Goal: Complete application form: Complete application form

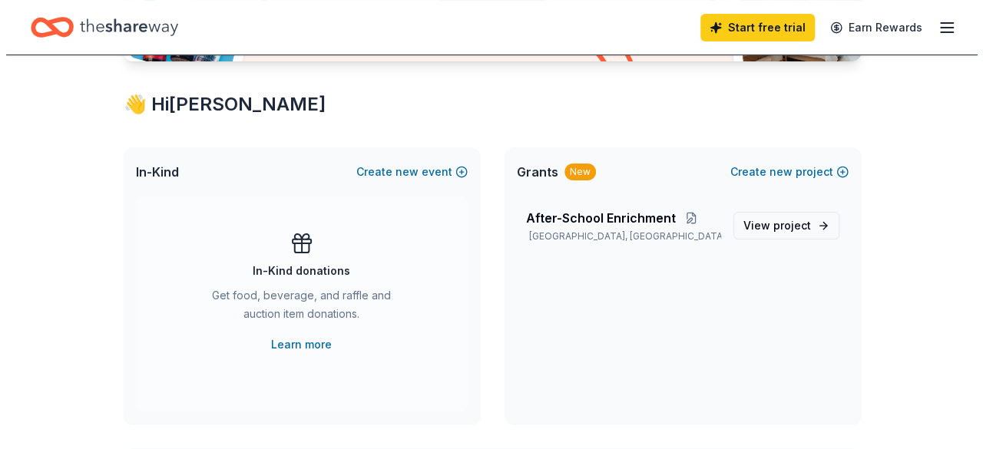
scroll to position [256, 0]
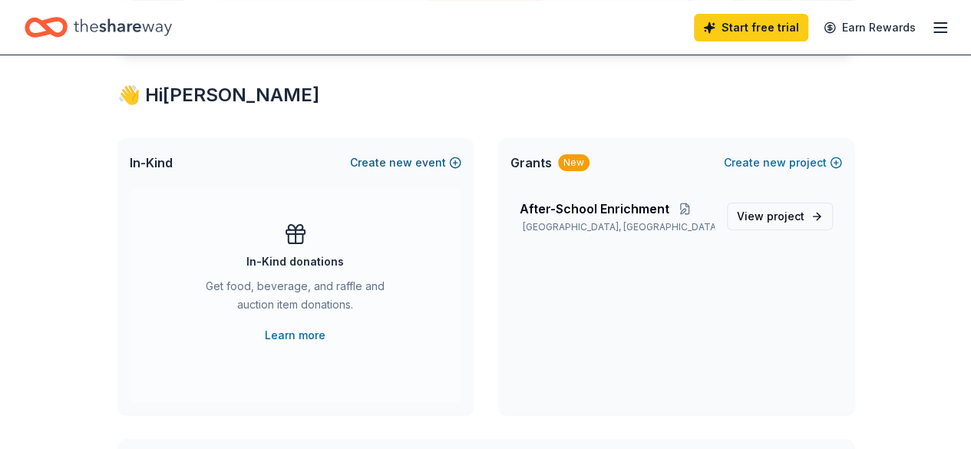
click at [399, 164] on span "new" at bounding box center [400, 163] width 23 height 18
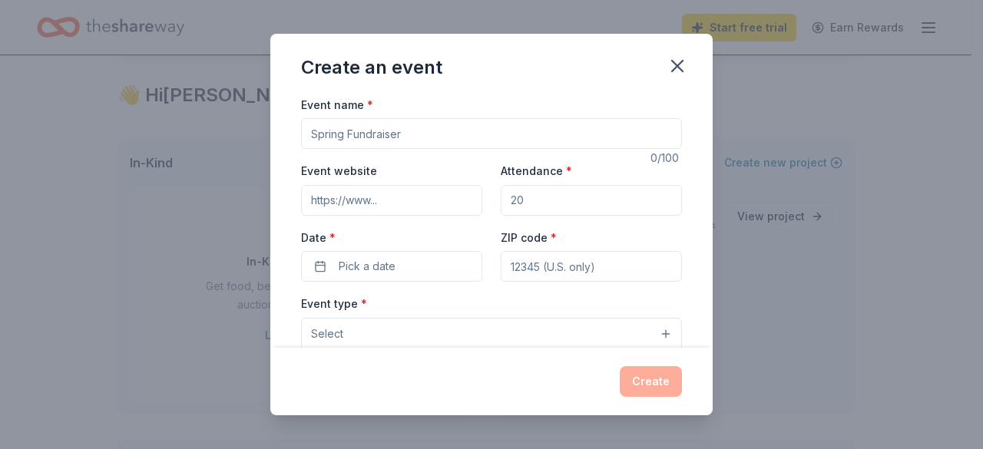
click at [399, 164] on div "Event website" at bounding box center [391, 188] width 181 height 55
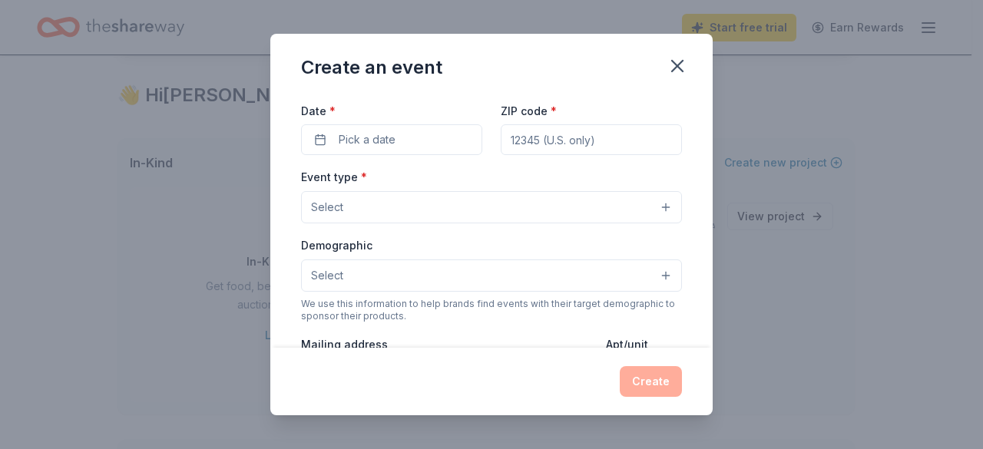
scroll to position [130, 0]
click at [653, 197] on button "Select" at bounding box center [491, 204] width 381 height 32
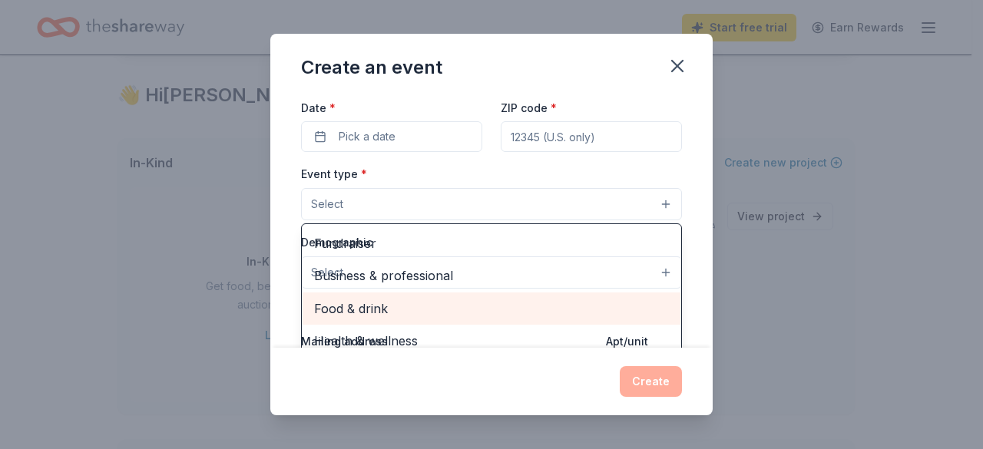
click at [508, 303] on span "Food & drink" at bounding box center [491, 309] width 355 height 20
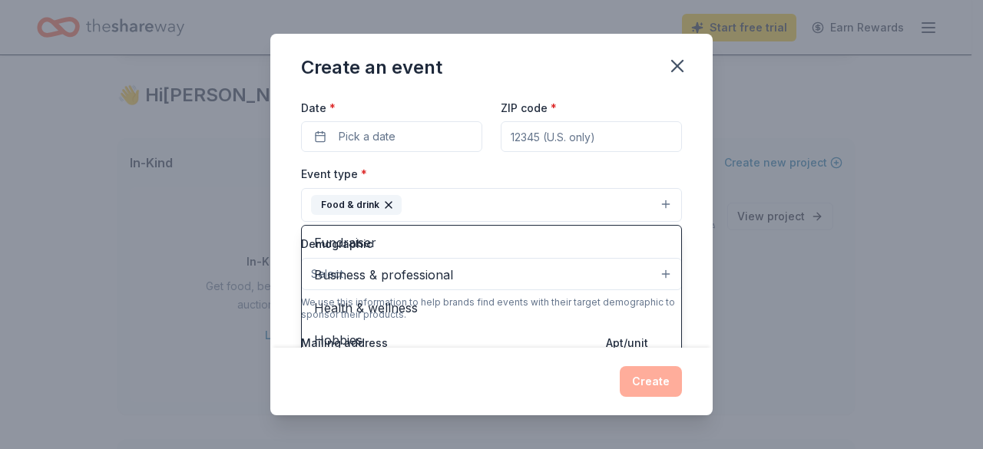
scroll to position [0, 0]
click at [685, 250] on div "Event name * 0 /100 Event website Attendance * Date * Pick a date ZIP code * Ev…" at bounding box center [491, 221] width 442 height 253
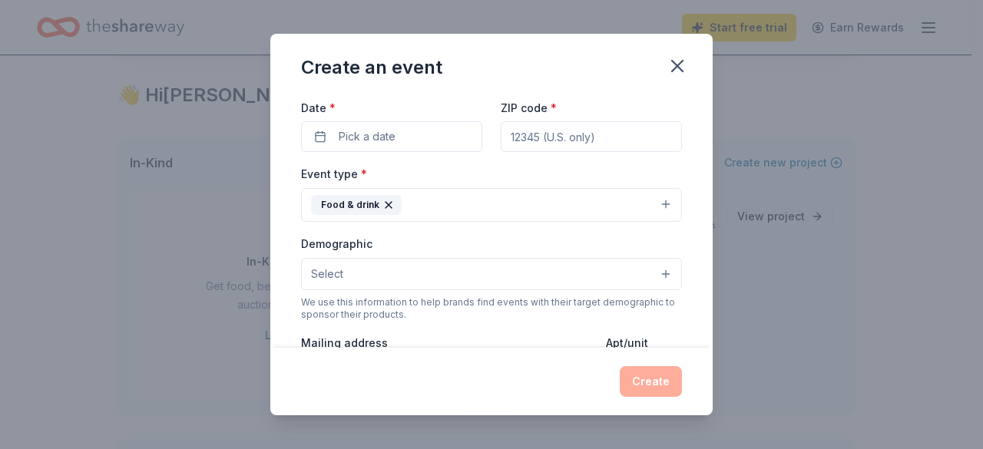
click at [654, 267] on button "Select" at bounding box center [491, 274] width 381 height 32
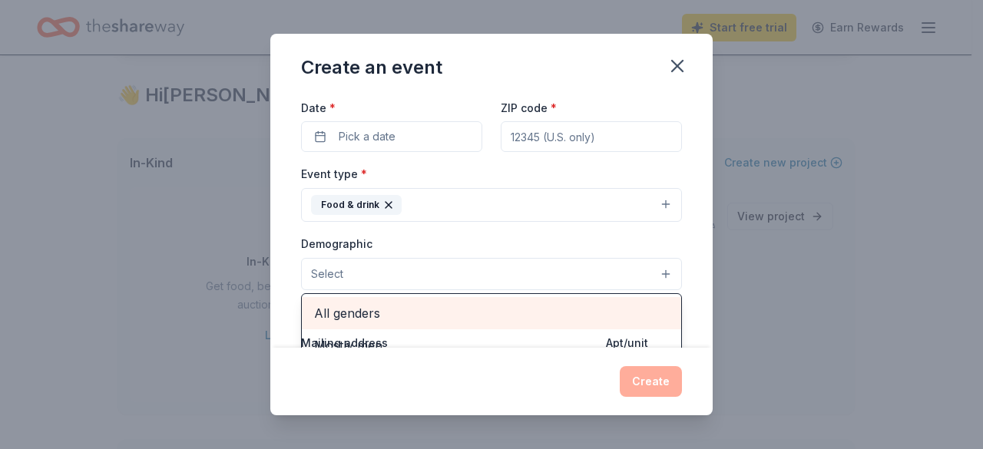
click at [360, 306] on span "All genders" at bounding box center [491, 313] width 355 height 20
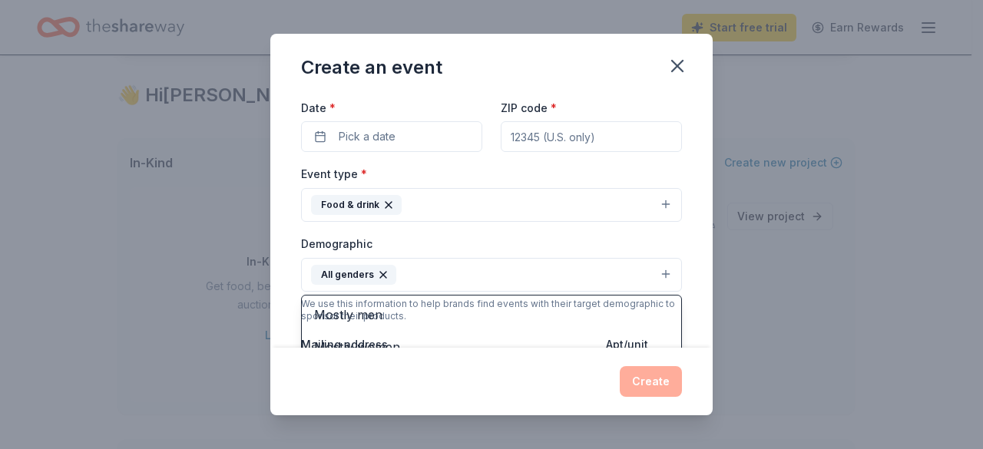
click at [697, 267] on div "Event name * 0 /100 Event website Attendance * Date * Pick a date ZIP code * Ev…" at bounding box center [491, 221] width 442 height 253
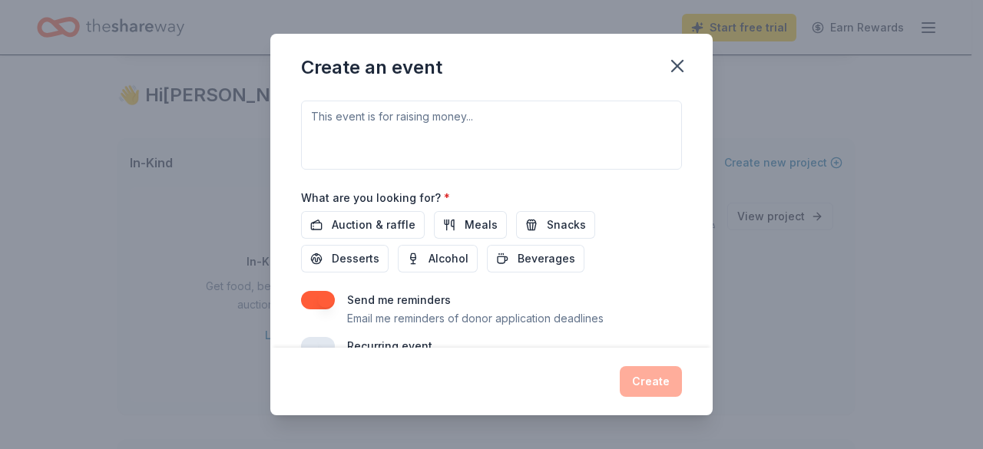
scroll to position [479, 0]
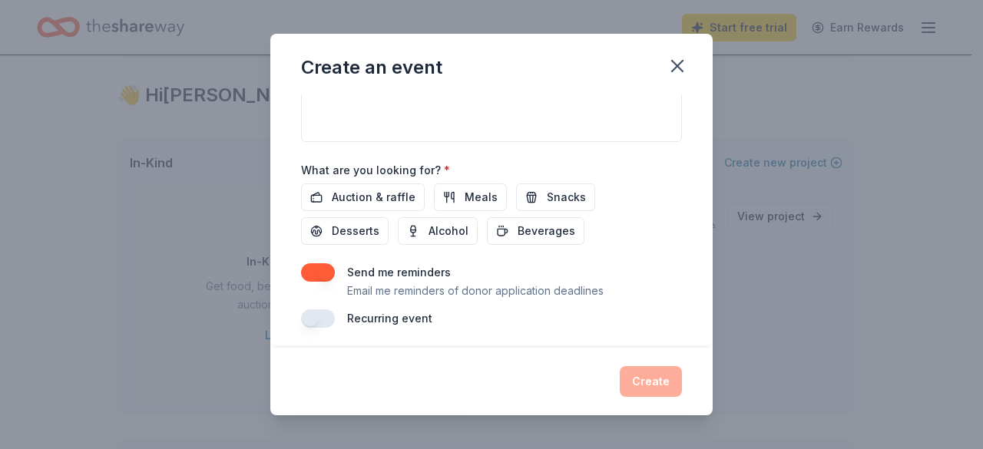
click at [310, 309] on button "button" at bounding box center [318, 318] width 34 height 18
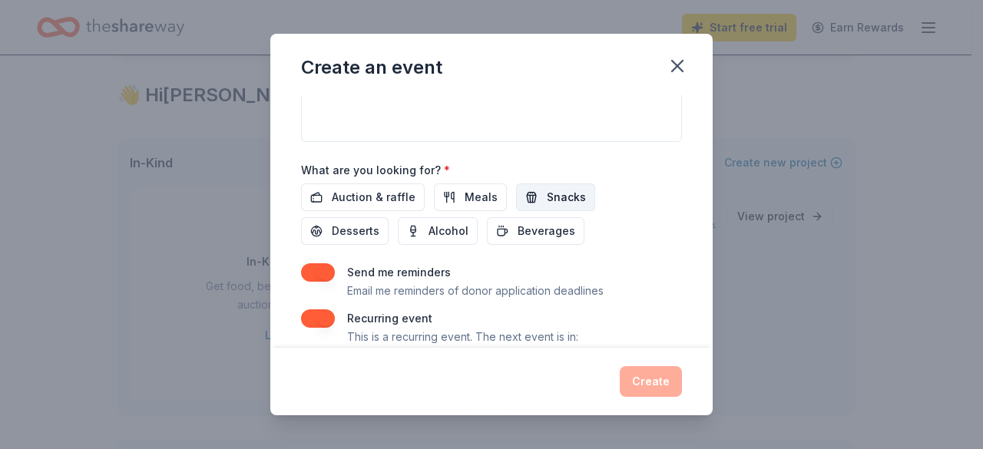
click at [526, 184] on button "Snacks" at bounding box center [555, 198] width 79 height 28
click at [458, 186] on button "Meals" at bounding box center [470, 198] width 73 height 28
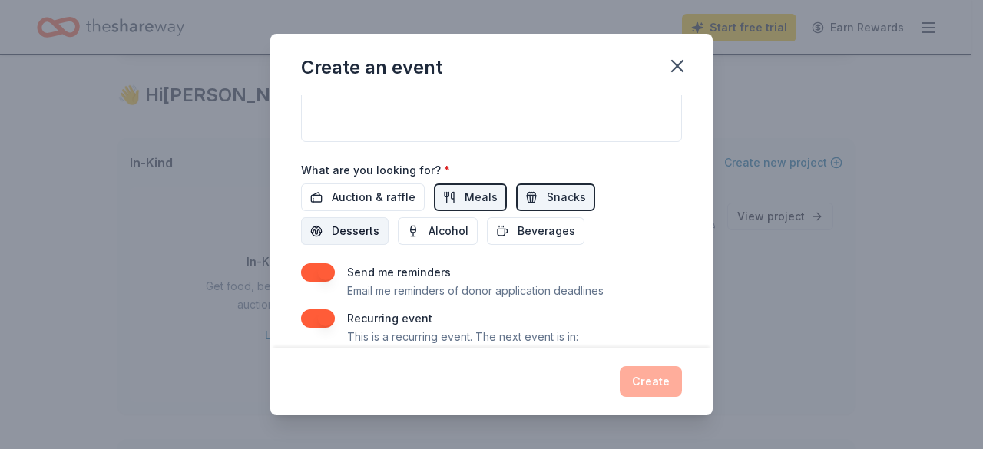
click at [336, 235] on span "Desserts" at bounding box center [356, 231] width 48 height 18
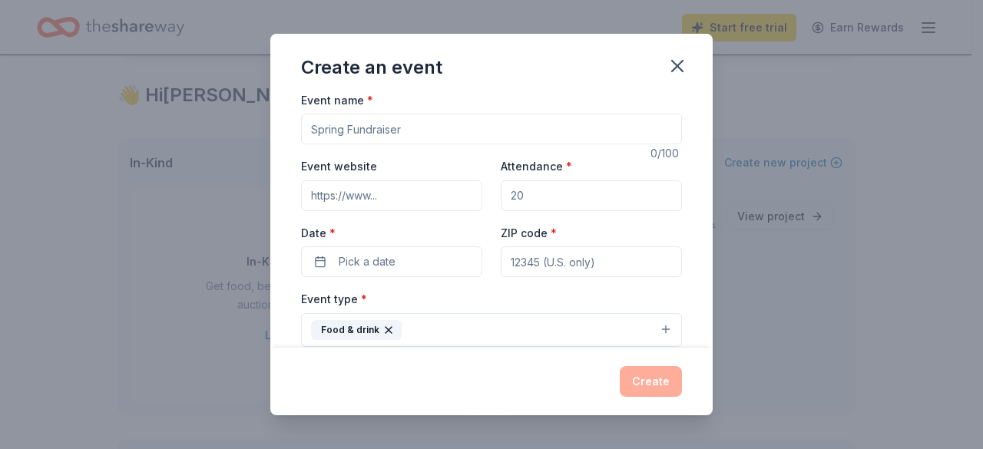
scroll to position [0, 0]
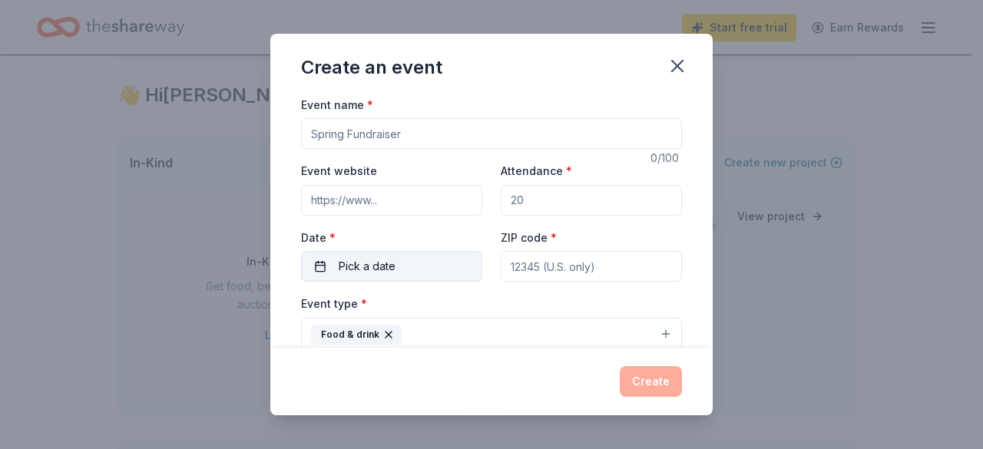
click at [369, 263] on span "Pick a date" at bounding box center [367, 266] width 57 height 18
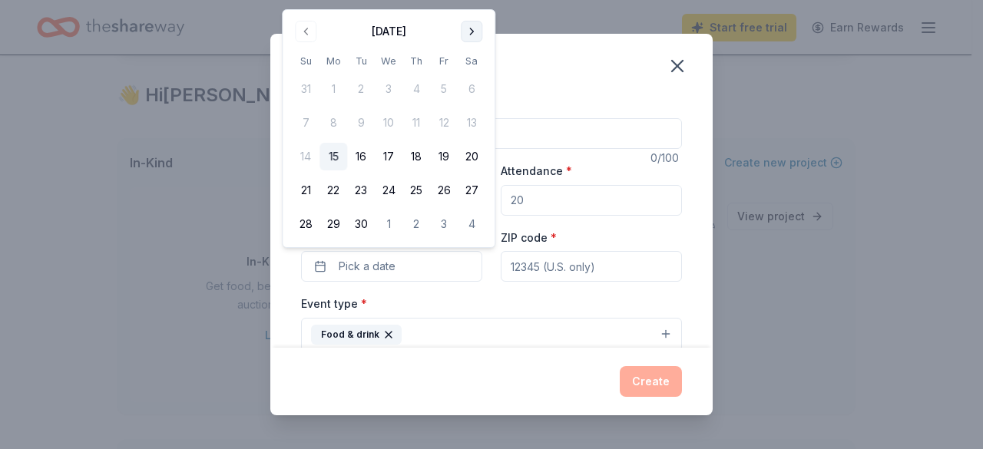
click at [468, 34] on button "Go to next month" at bounding box center [472, 32] width 22 height 22
click at [441, 181] on button "24" at bounding box center [444, 191] width 28 height 28
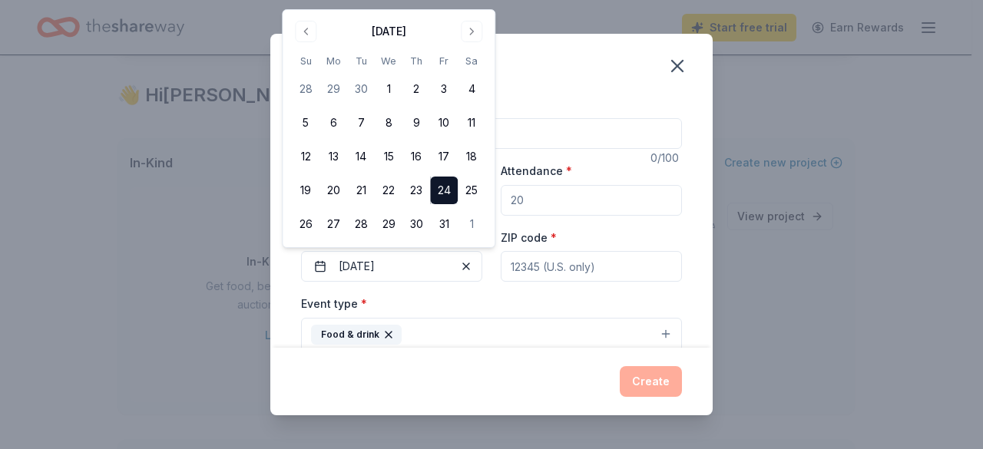
click at [531, 73] on div "Create an event" at bounding box center [491, 64] width 442 height 61
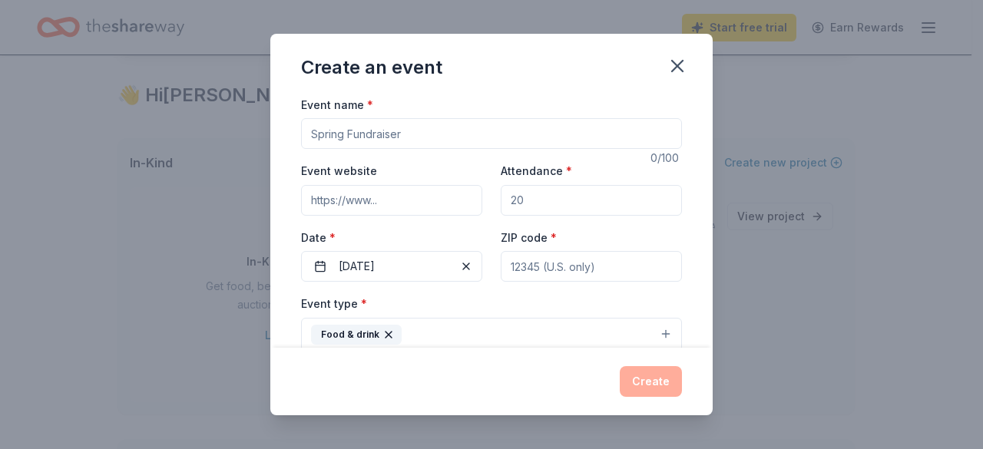
click at [356, 134] on input "Event name *" at bounding box center [491, 133] width 381 height 31
type input "Costume Party for Kids"
click at [559, 200] on input "Attendance *" at bounding box center [591, 200] width 181 height 31
type input "100"
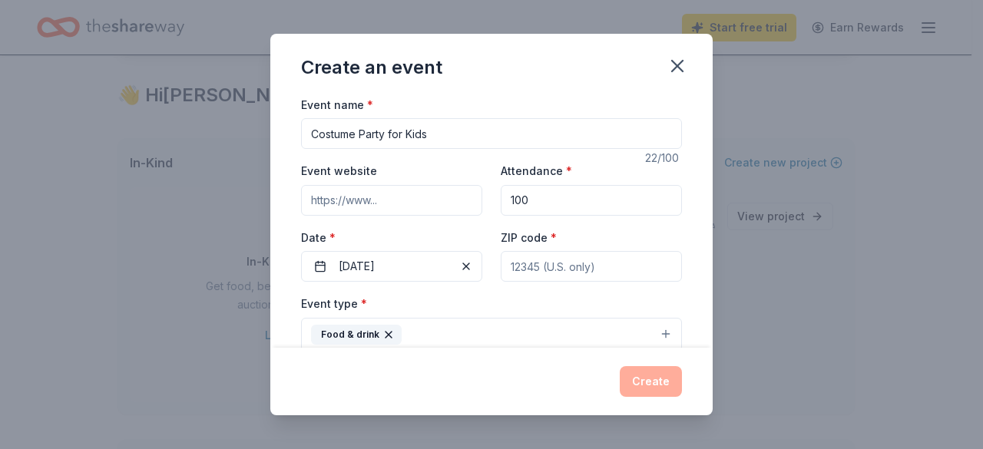
click at [533, 265] on input "ZIP code *" at bounding box center [591, 266] width 181 height 31
type input "30291"
type input "[STREET_ADDRESS]"
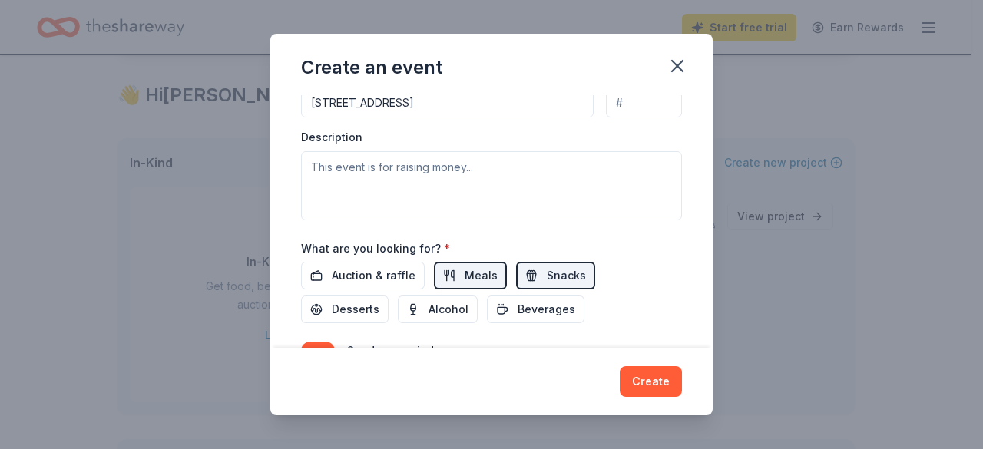
scroll to position [405, 0]
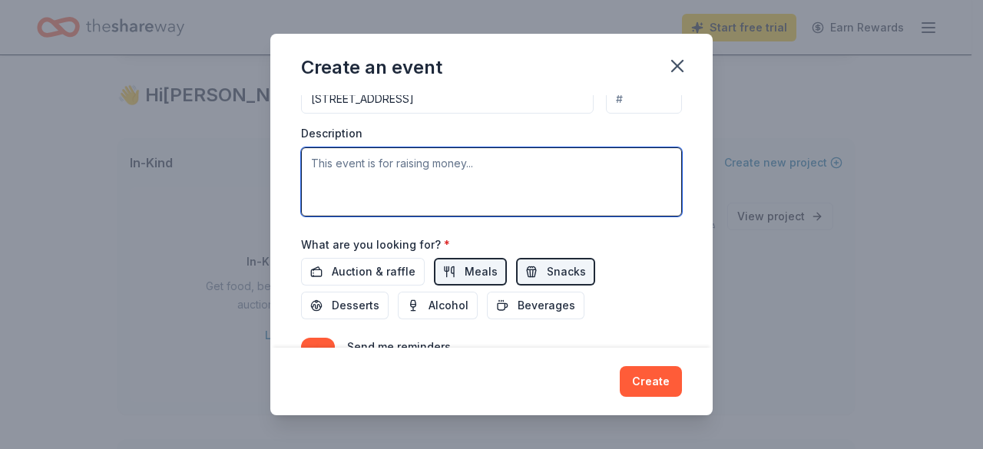
click at [456, 178] on textarea at bounding box center [491, 181] width 381 height 69
click at [538, 156] on textarea "This is event is raising money for students to be able to attend afterschool fo…" at bounding box center [491, 181] width 381 height 69
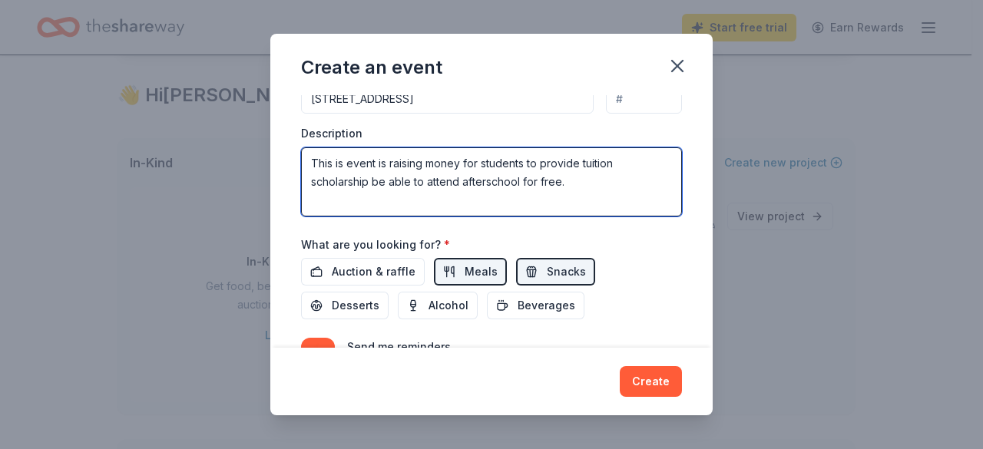
click at [368, 180] on textarea "This is event is raising money for students to provide tuition scholarship be a…" at bounding box center [491, 181] width 381 height 69
type textarea "This is event is raising money for students to provide tuition scholarships to …"
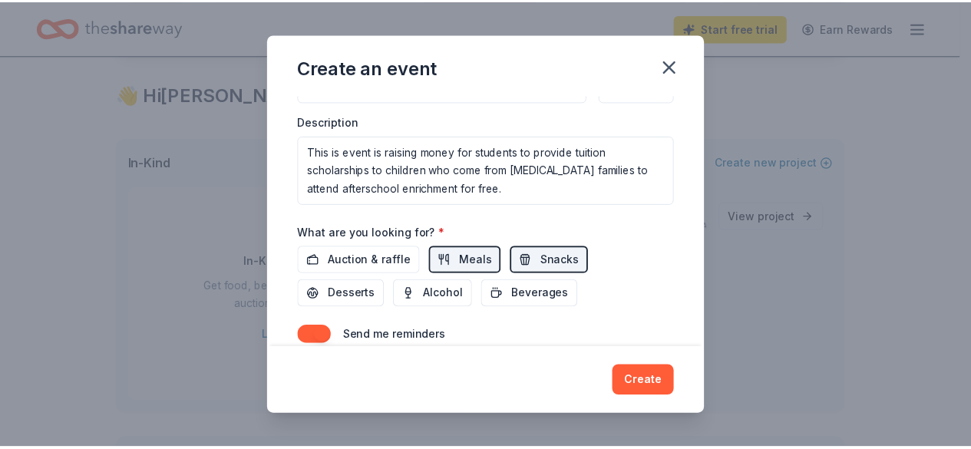
scroll to position [534, 0]
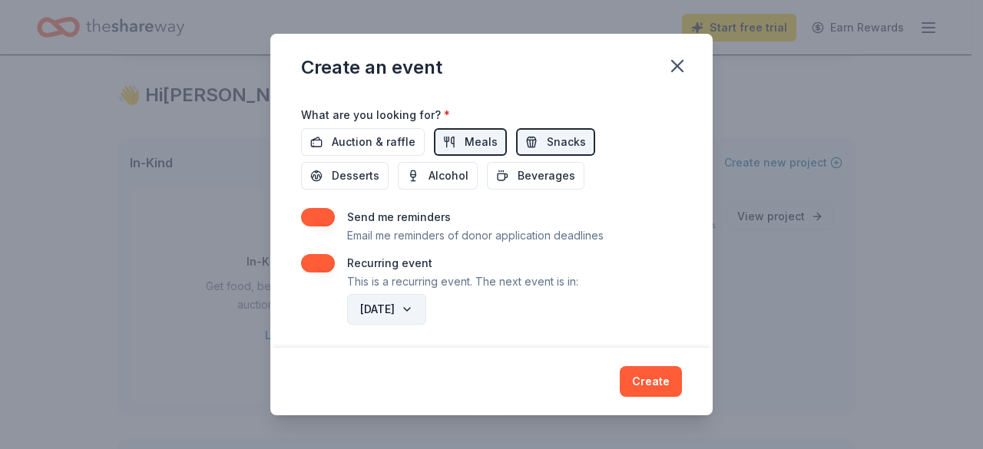
click at [426, 302] on button "[DATE]" at bounding box center [386, 309] width 79 height 31
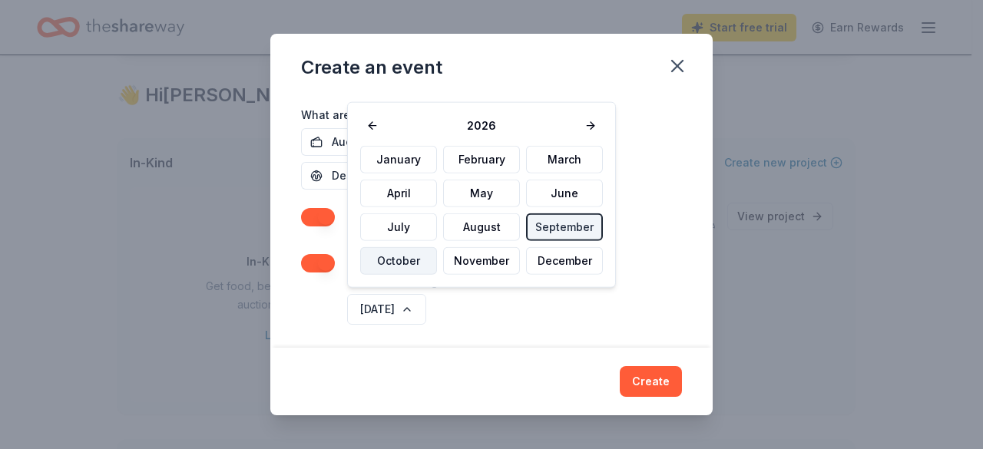
click at [399, 268] on button "October" at bounding box center [398, 261] width 77 height 28
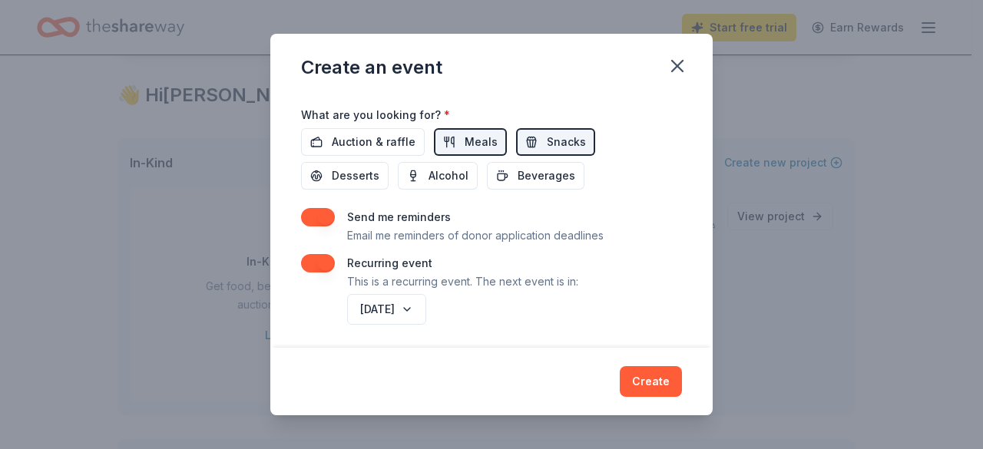
click at [641, 348] on div "Create" at bounding box center [491, 382] width 442 height 68
click at [426, 300] on button "[DATE]" at bounding box center [386, 309] width 79 height 31
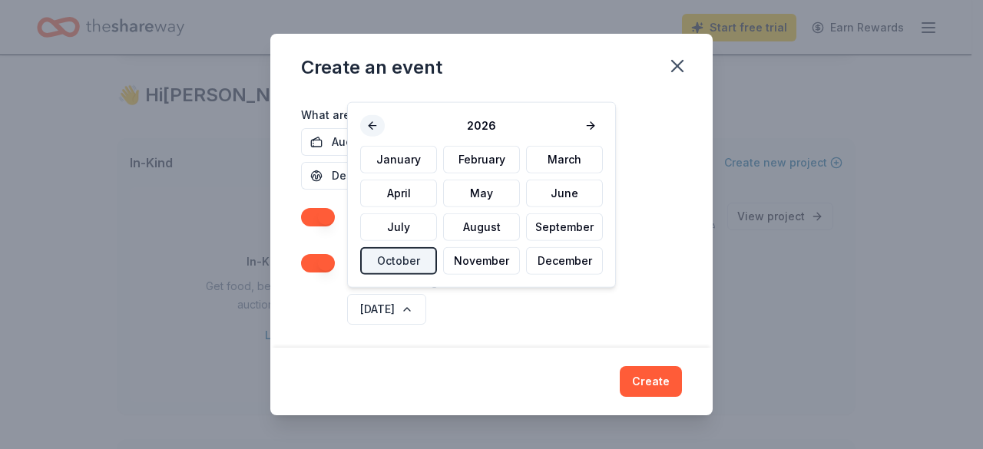
click at [372, 124] on button at bounding box center [372, 126] width 25 height 22
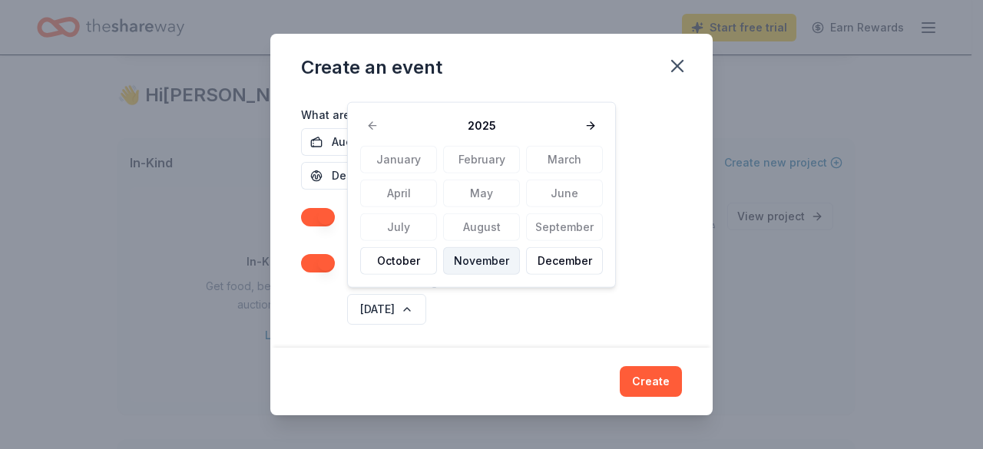
click at [493, 256] on button "November" at bounding box center [481, 261] width 77 height 28
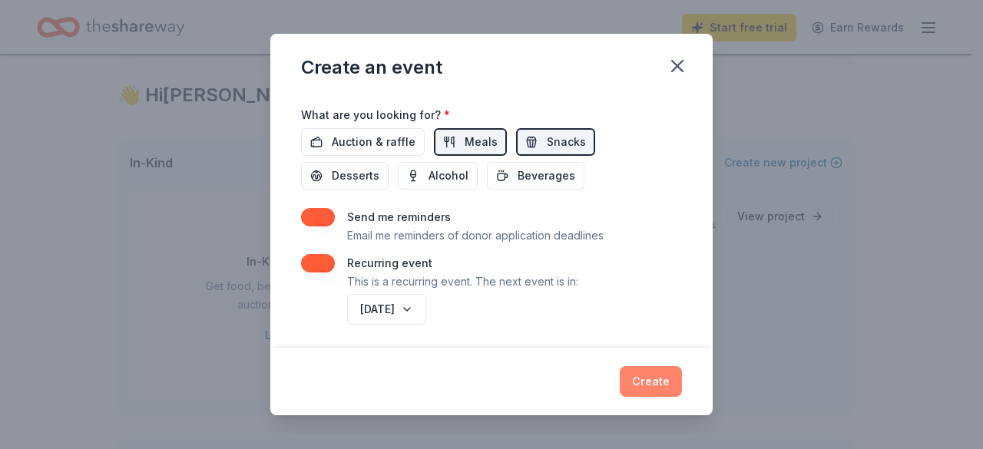
click at [657, 385] on button "Create" at bounding box center [651, 381] width 62 height 31
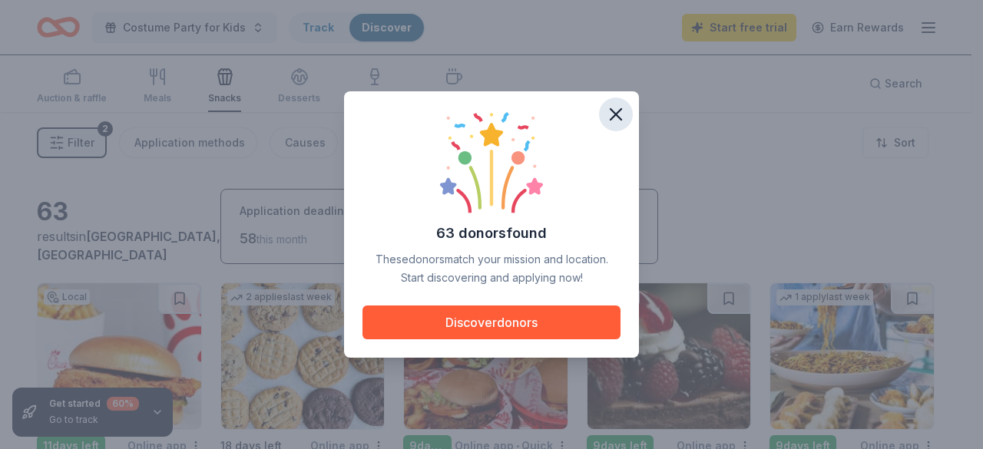
click at [626, 110] on icon "button" at bounding box center [616, 115] width 22 height 22
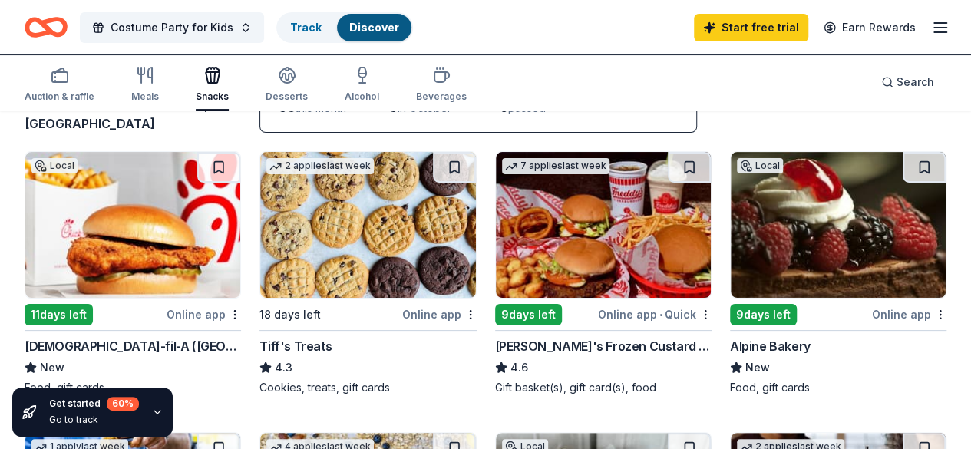
scroll to position [129, 0]
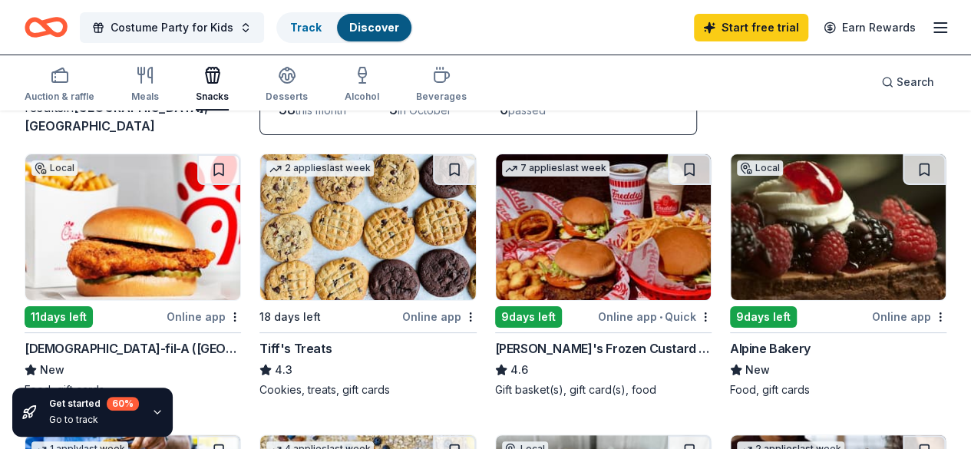
click at [84, 250] on img at bounding box center [132, 227] width 215 height 146
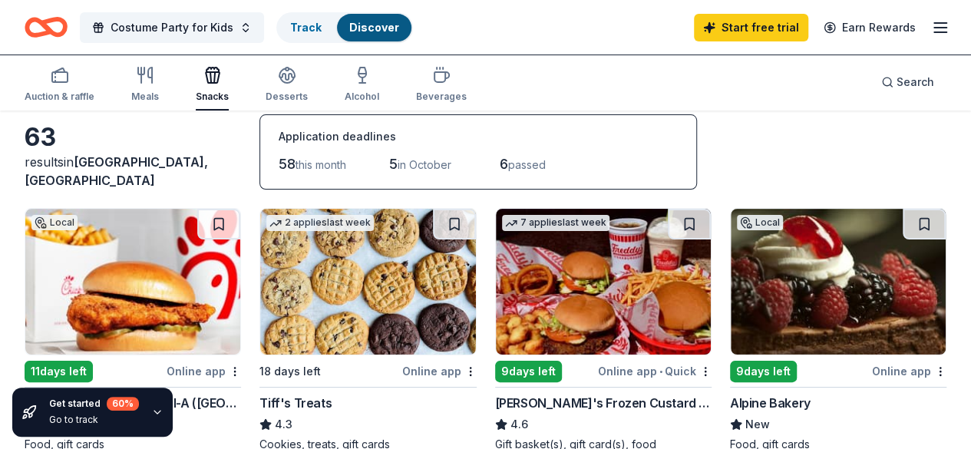
scroll to position [0, 0]
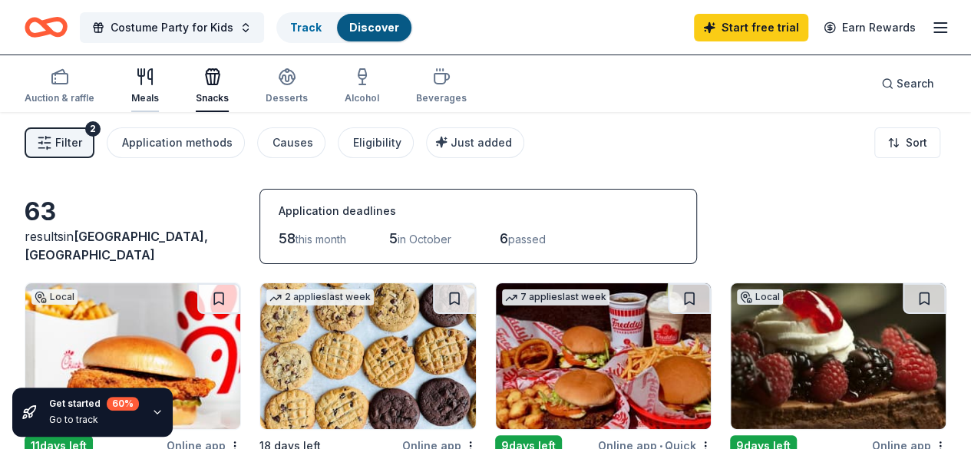
click at [154, 78] on icon "button" at bounding box center [145, 77] width 18 height 18
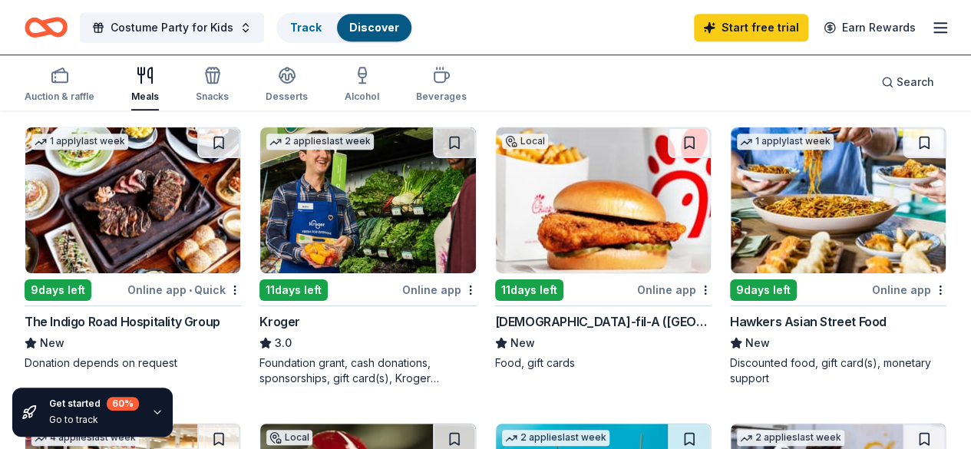
scroll to position [465, 0]
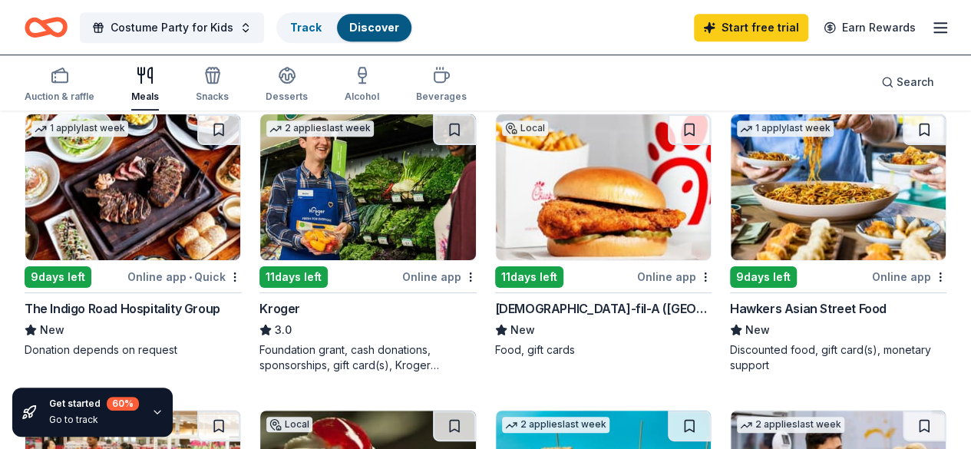
click at [260, 193] on img at bounding box center [367, 187] width 215 height 146
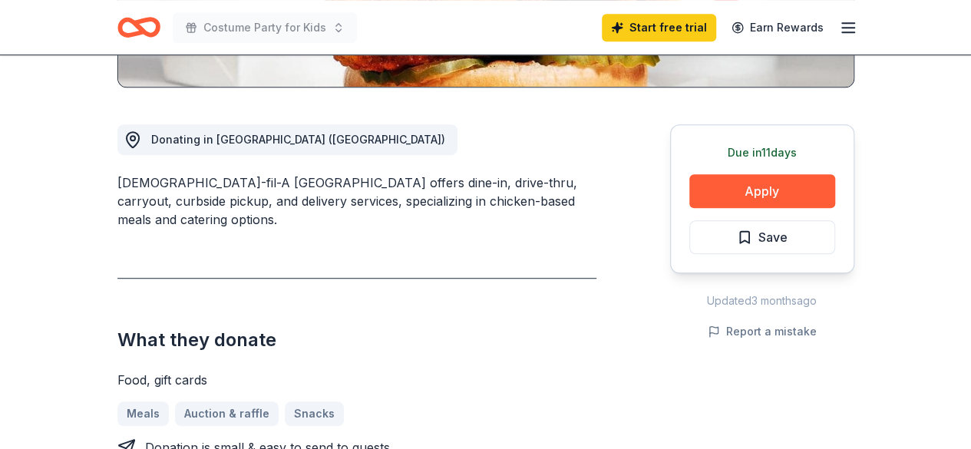
scroll to position [425, 0]
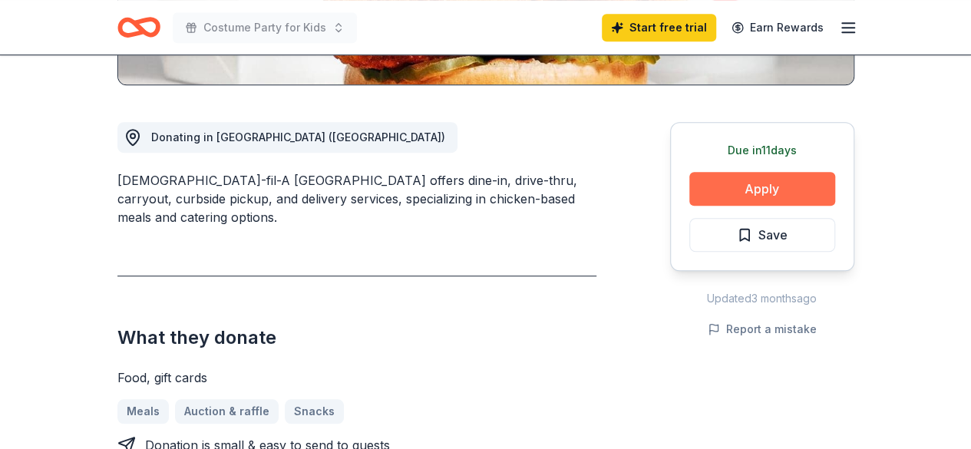
click at [766, 172] on button "Apply" at bounding box center [763, 189] width 146 height 34
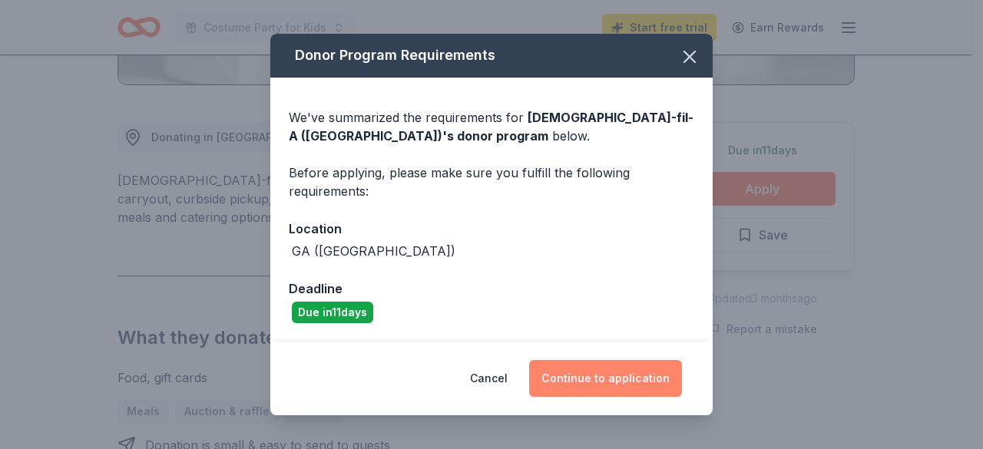
click at [597, 369] on button "Continue to application" at bounding box center [605, 378] width 153 height 37
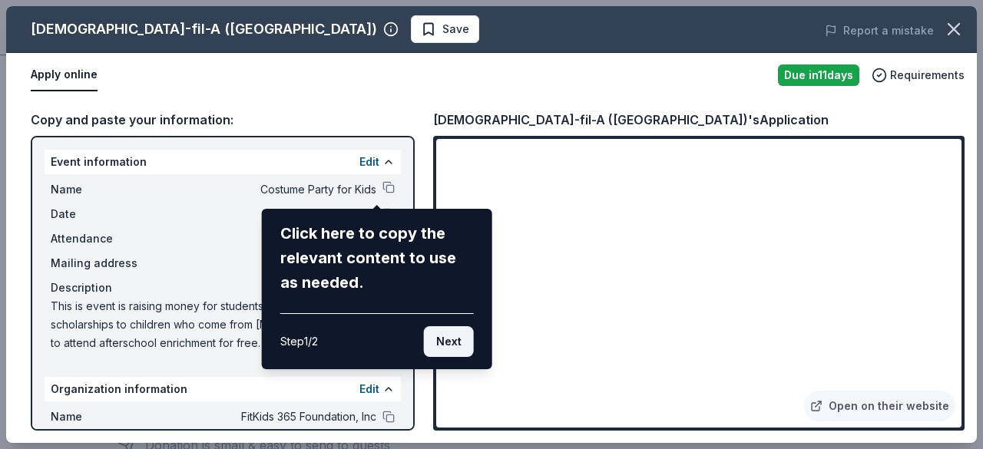
click at [435, 341] on button "Next" at bounding box center [449, 341] width 50 height 31
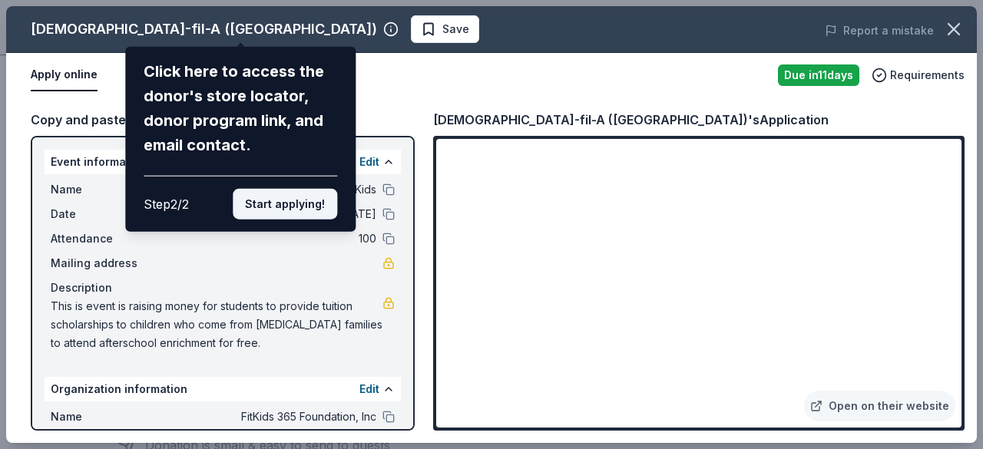
click at [271, 200] on button "Start applying!" at bounding box center [285, 204] width 104 height 31
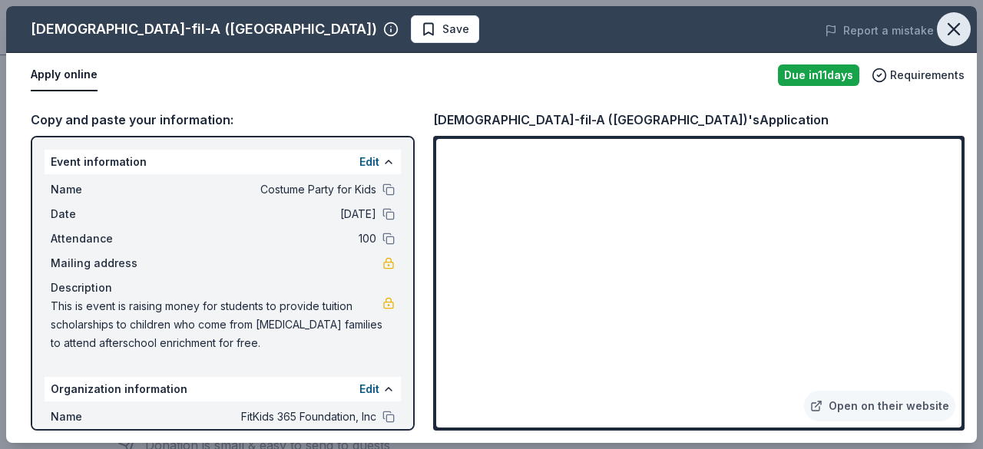
click at [961, 27] on icon "button" at bounding box center [954, 29] width 22 height 22
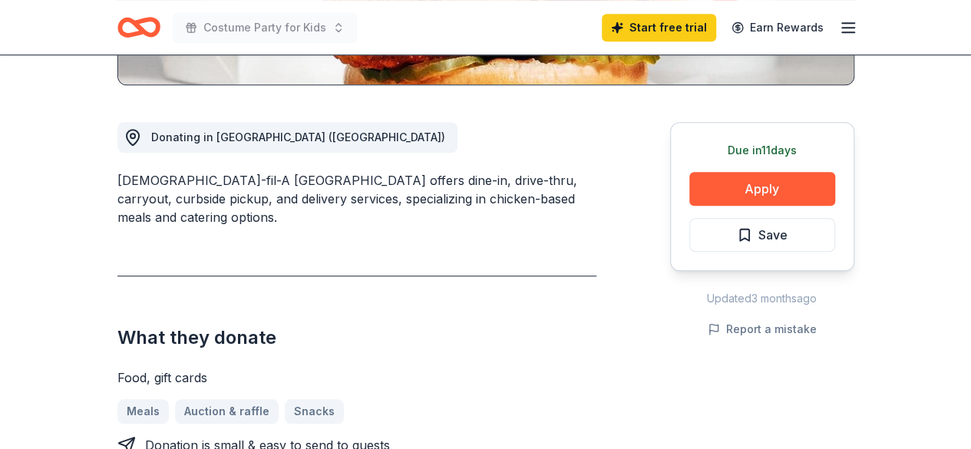
click at [961, 27] on header "Costume Party for Kids Start free trial Earn Rewards" at bounding box center [485, 27] width 971 height 55
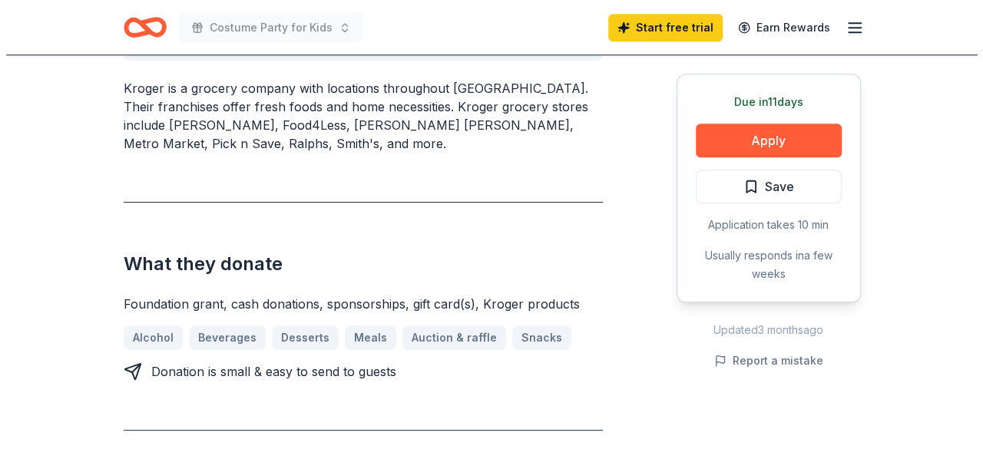
scroll to position [599, 0]
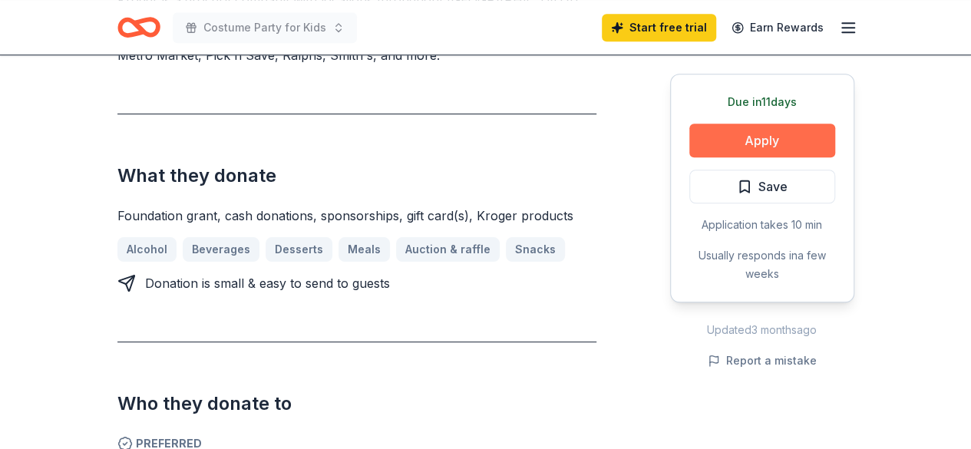
click at [766, 135] on button "Apply" at bounding box center [763, 141] width 146 height 34
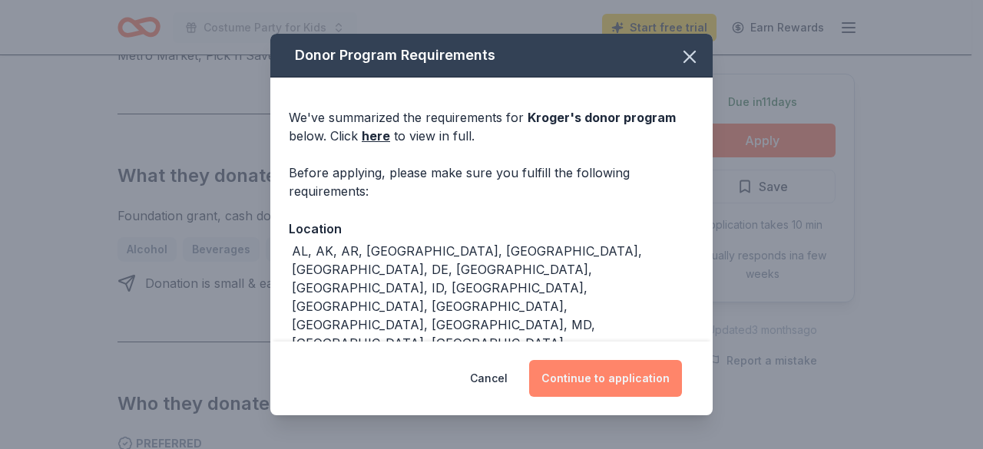
click at [614, 374] on button "Continue to application" at bounding box center [605, 378] width 153 height 37
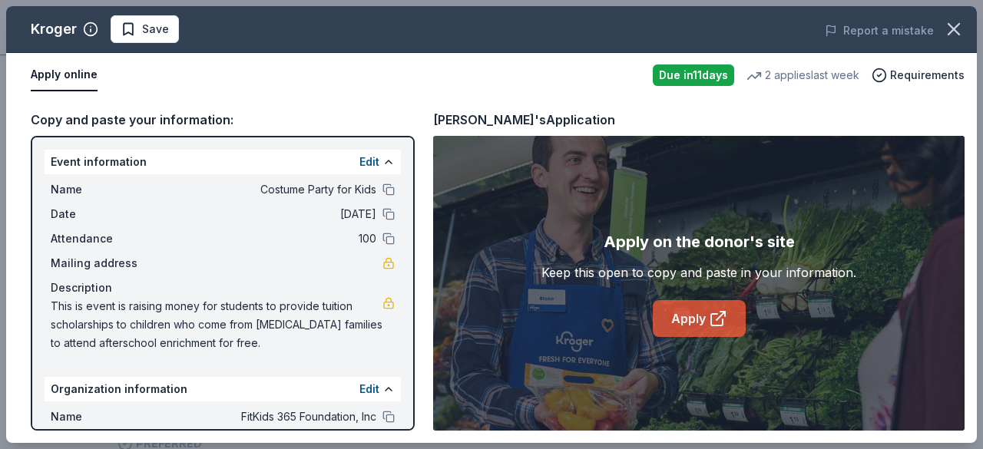
click at [677, 314] on link "Apply" at bounding box center [699, 318] width 93 height 37
